Goal: Information Seeking & Learning: Learn about a topic

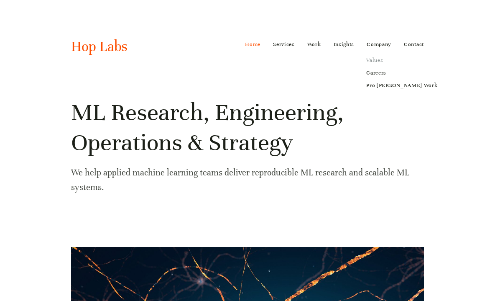
click at [379, 58] on link "Values" at bounding box center [402, 60] width 83 height 13
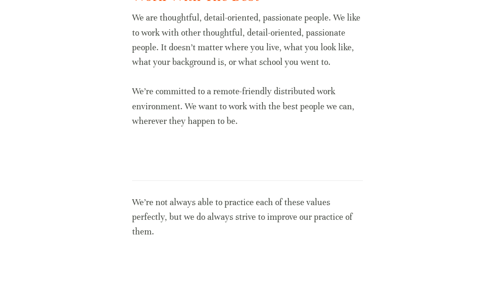
scroll to position [1583, 0]
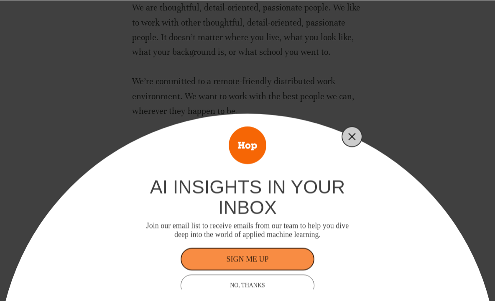
click at [350, 136] on icon "Close" at bounding box center [352, 137] width 8 height 8
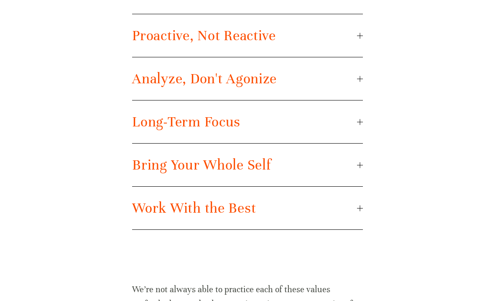
scroll to position [715, 0]
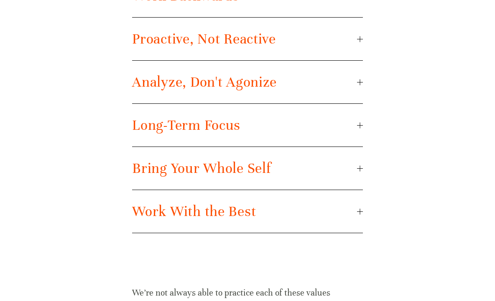
click at [358, 167] on div at bounding box center [360, 168] width 6 height 6
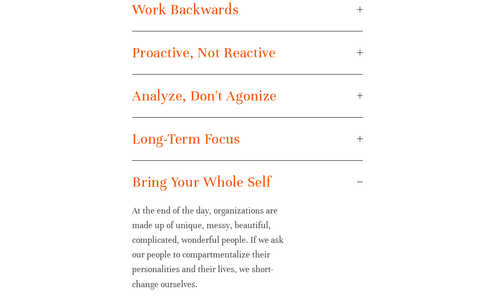
scroll to position [552, 0]
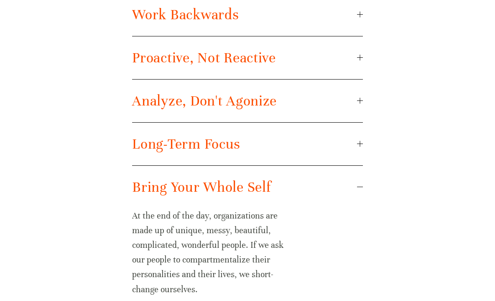
click at [361, 142] on div at bounding box center [360, 144] width 6 height 6
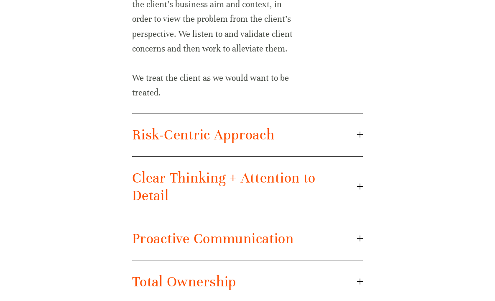
scroll to position [1158, 0]
